Goal: Task Accomplishment & Management: Manage account settings

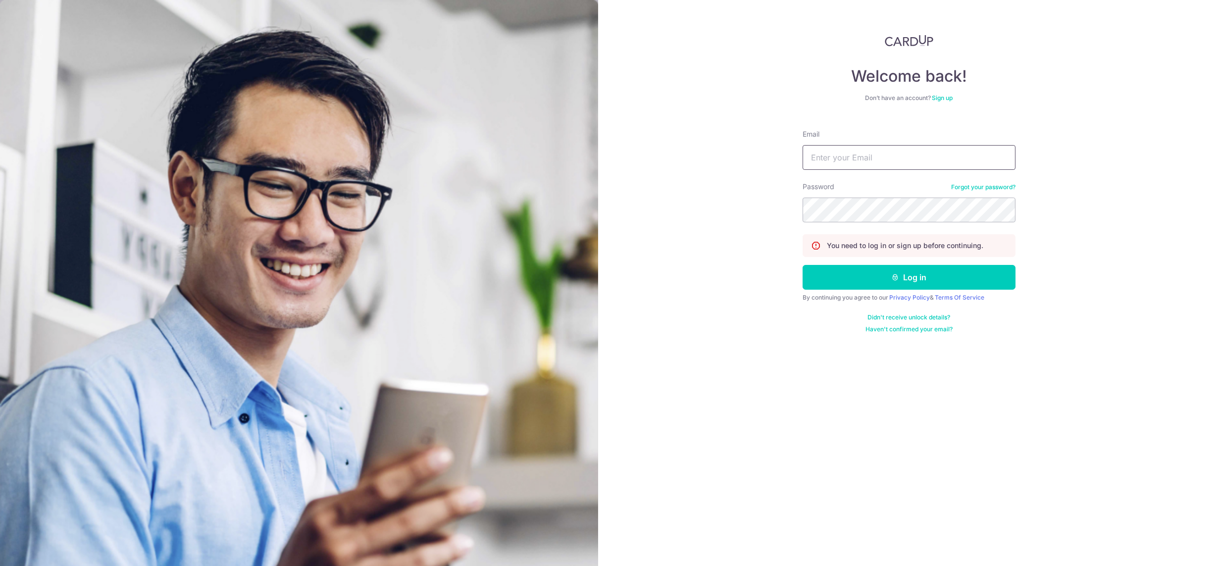
click at [879, 160] on input "Email" at bounding box center [908, 157] width 213 height 25
type input "sgsales@habyt.com"
drag, startPoint x: 884, startPoint y: 166, endPoint x: 796, endPoint y: 173, distance: 87.8
click at [796, 173] on div "Welcome back! Don’t have an account? Sign up Email sgsales@habyt.com Password F…" at bounding box center [909, 283] width 622 height 566
click at [858, 160] on input "Email" at bounding box center [908, 157] width 213 height 25
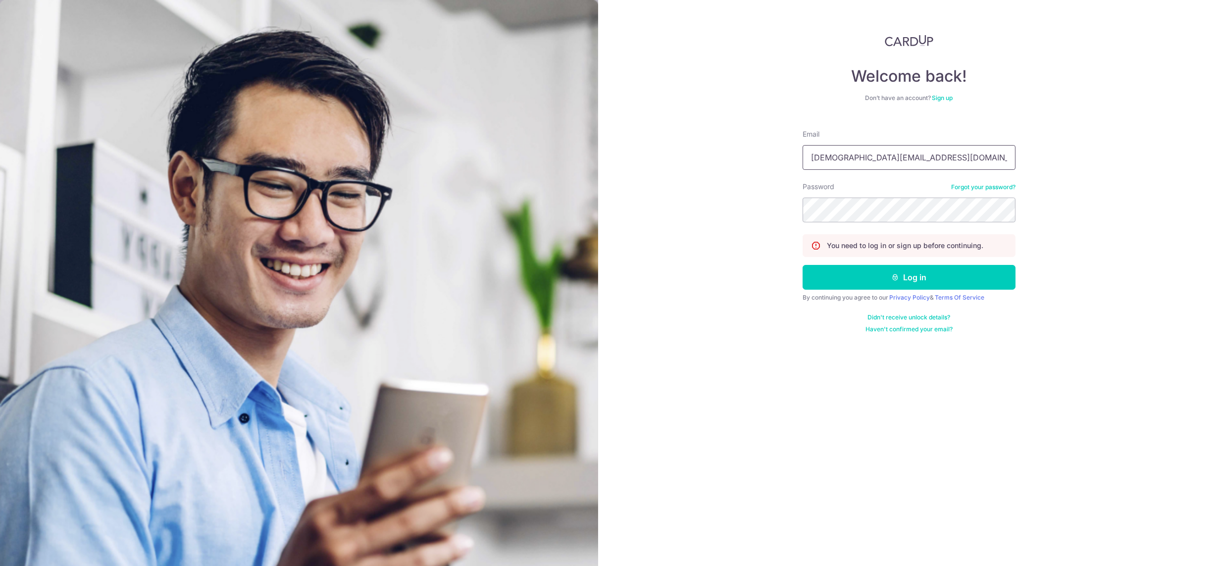
click at [876, 157] on input "lady.labarda+hcs1@habyt.com" at bounding box center [908, 157] width 213 height 25
drag, startPoint x: 879, startPoint y: 155, endPoint x: 854, endPoint y: 159, distance: 24.5
click at [854, 159] on input "lady.labarda+hcs1@habyt.com" at bounding box center [908, 157] width 213 height 25
type input "[DEMOGRAPHIC_DATA][EMAIL_ADDRESS][DOMAIN_NAME]"
click at [802, 265] on button "Log in" at bounding box center [908, 277] width 213 height 25
